Goal: Task Accomplishment & Management: Use online tool/utility

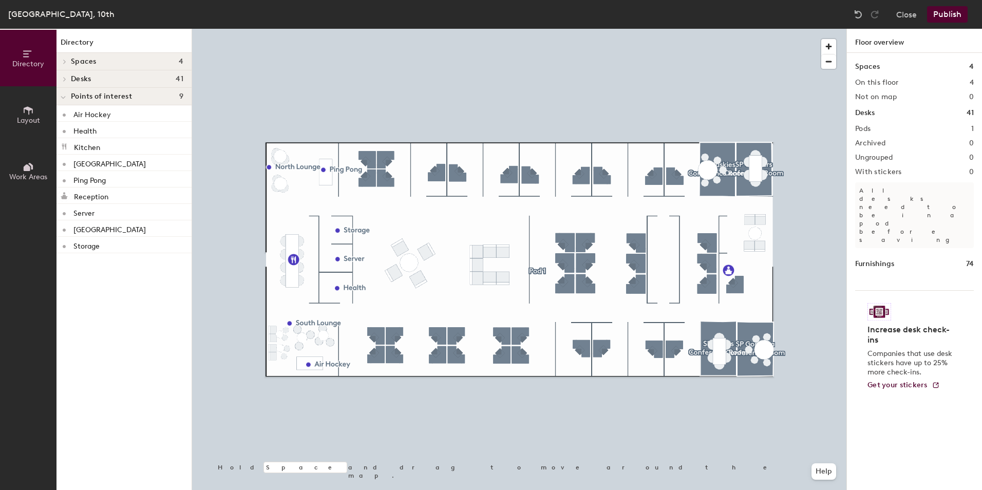
click at [944, 13] on button "Publish" at bounding box center [947, 14] width 41 height 16
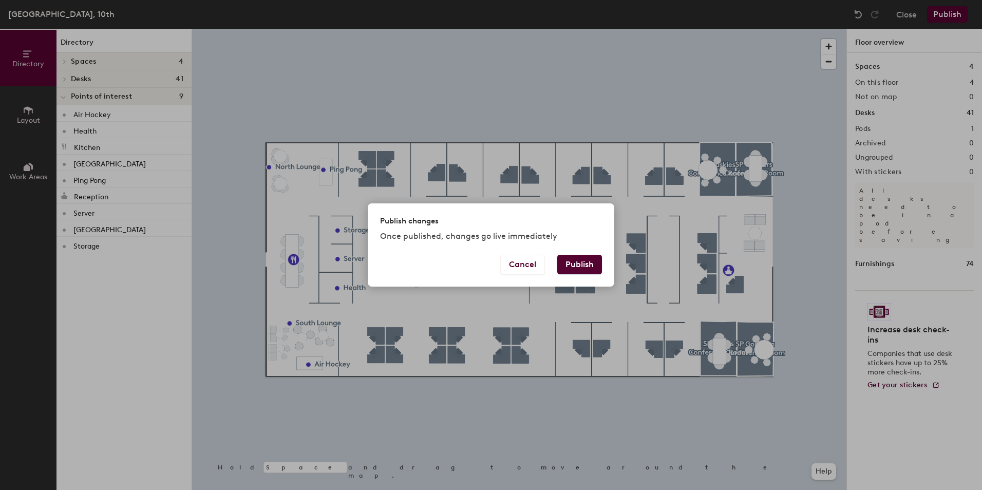
click at [577, 268] on button "Publish" at bounding box center [579, 265] width 45 height 20
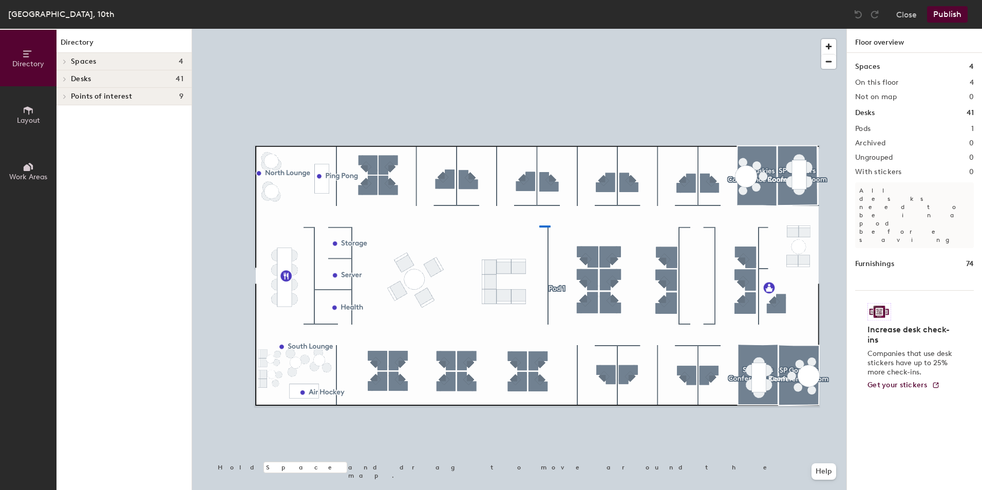
click at [539, 29] on div at bounding box center [519, 29] width 654 height 0
click at [897, 14] on button "Close" at bounding box center [906, 14] width 21 height 16
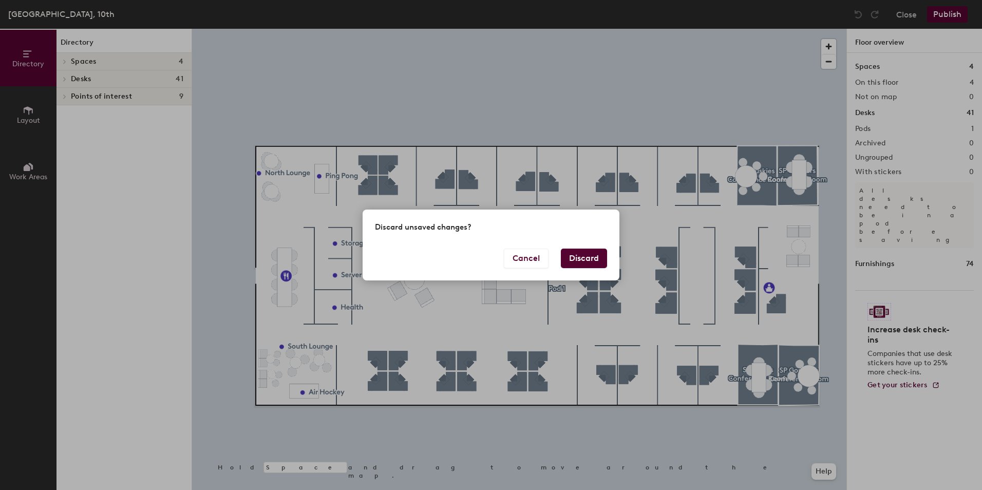
click at [577, 259] on button "Discard" at bounding box center [584, 258] width 46 height 20
